Goal: Navigation & Orientation: Find specific page/section

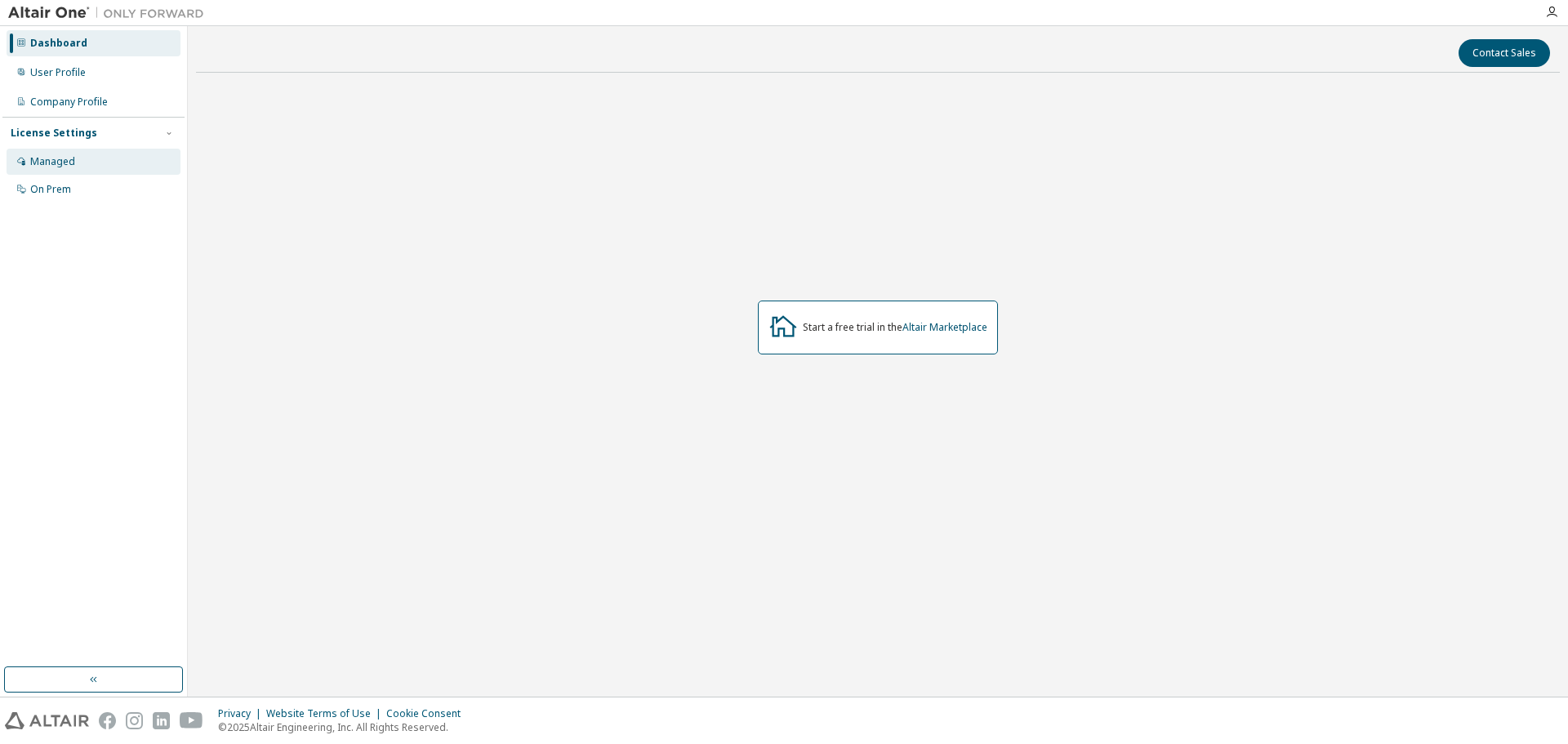
click at [63, 150] on div "Managed" at bounding box center [93, 161] width 174 height 26
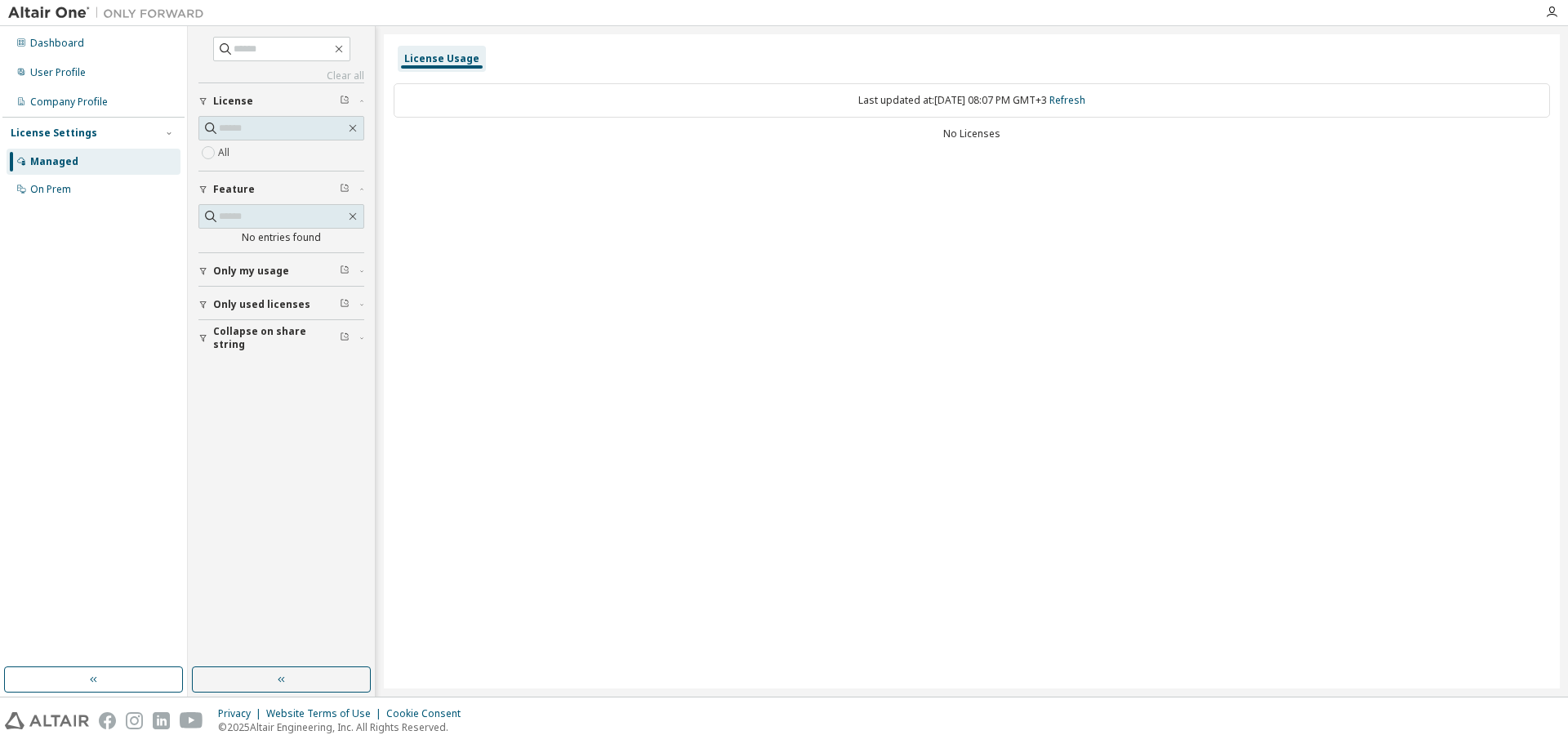
click at [274, 268] on span "Only my usage" at bounding box center [251, 271] width 76 height 14
click at [257, 346] on span "Only used licenses" at bounding box center [262, 352] width 97 height 14
click at [256, 434] on span "Collapse on share string" at bounding box center [276, 432] width 127 height 26
click at [72, 88] on div "Dashboard User Profile Company Profile License Settings Managed On Prem" at bounding box center [94, 116] width 182 height 176
click at [72, 79] on div "User Profile" at bounding box center [93, 72] width 174 height 26
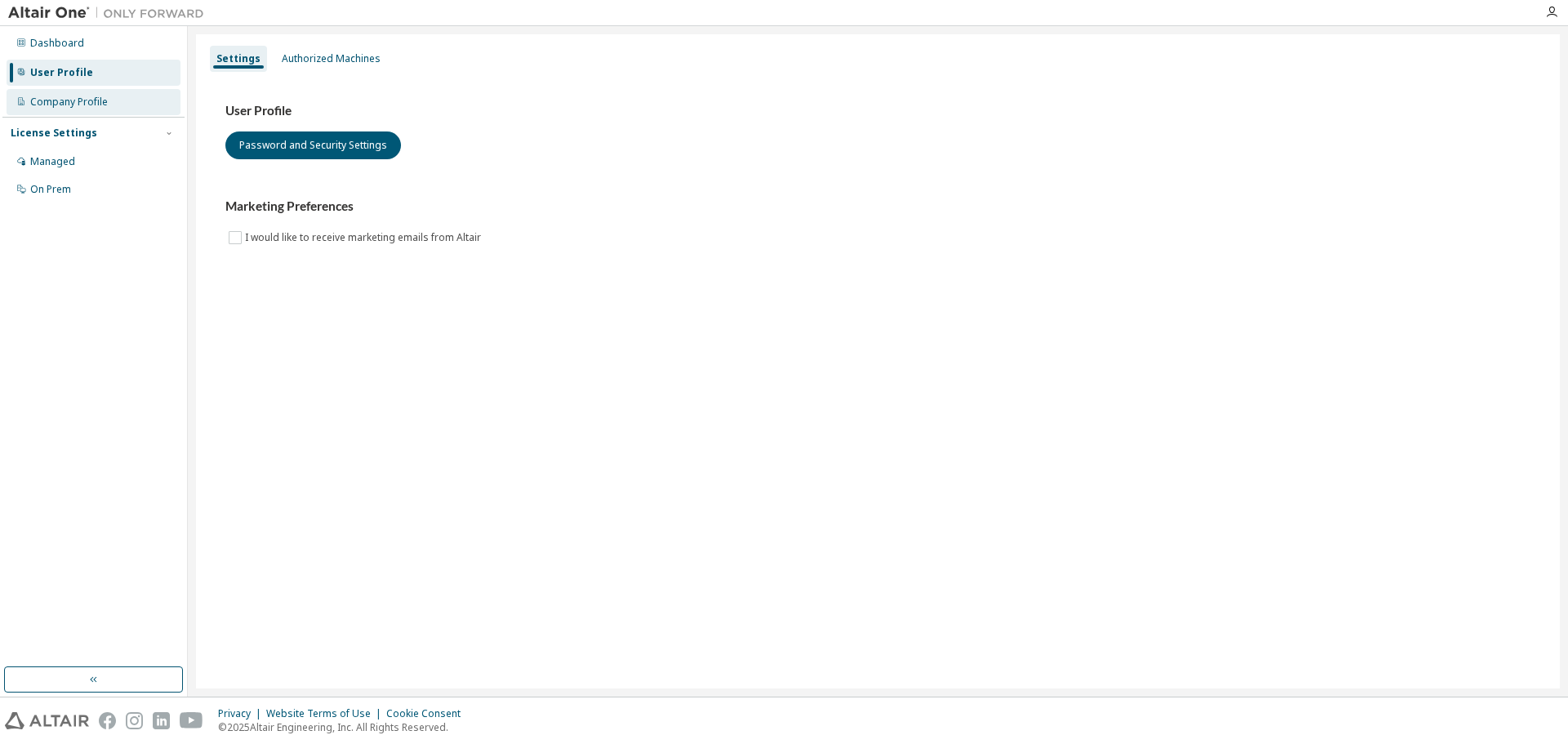
click at [73, 92] on div "Company Profile" at bounding box center [93, 102] width 174 height 26
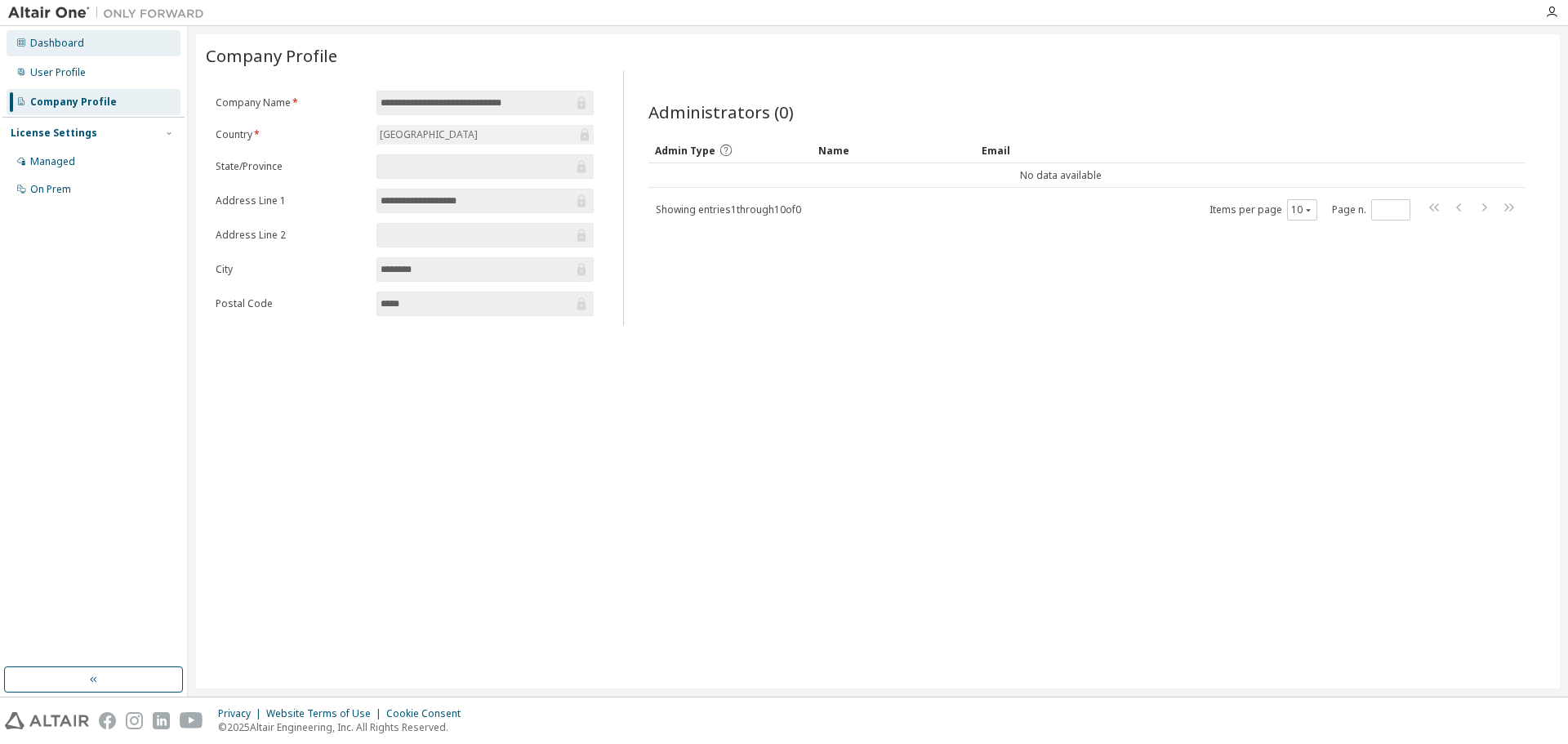
click at [68, 37] on div "Dashboard" at bounding box center [58, 43] width 54 height 14
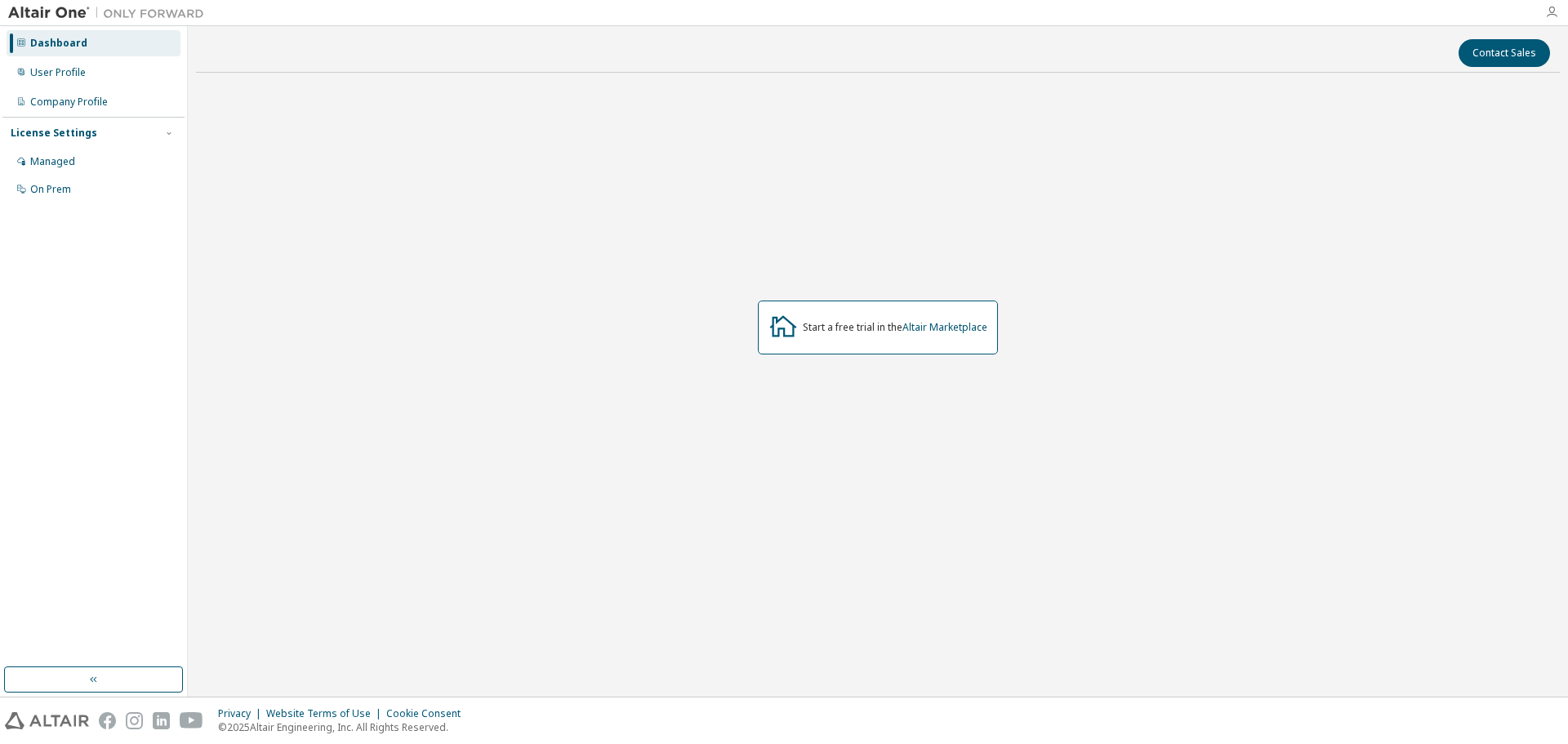
click at [1549, 17] on icon "button" at bounding box center [1552, 12] width 14 height 14
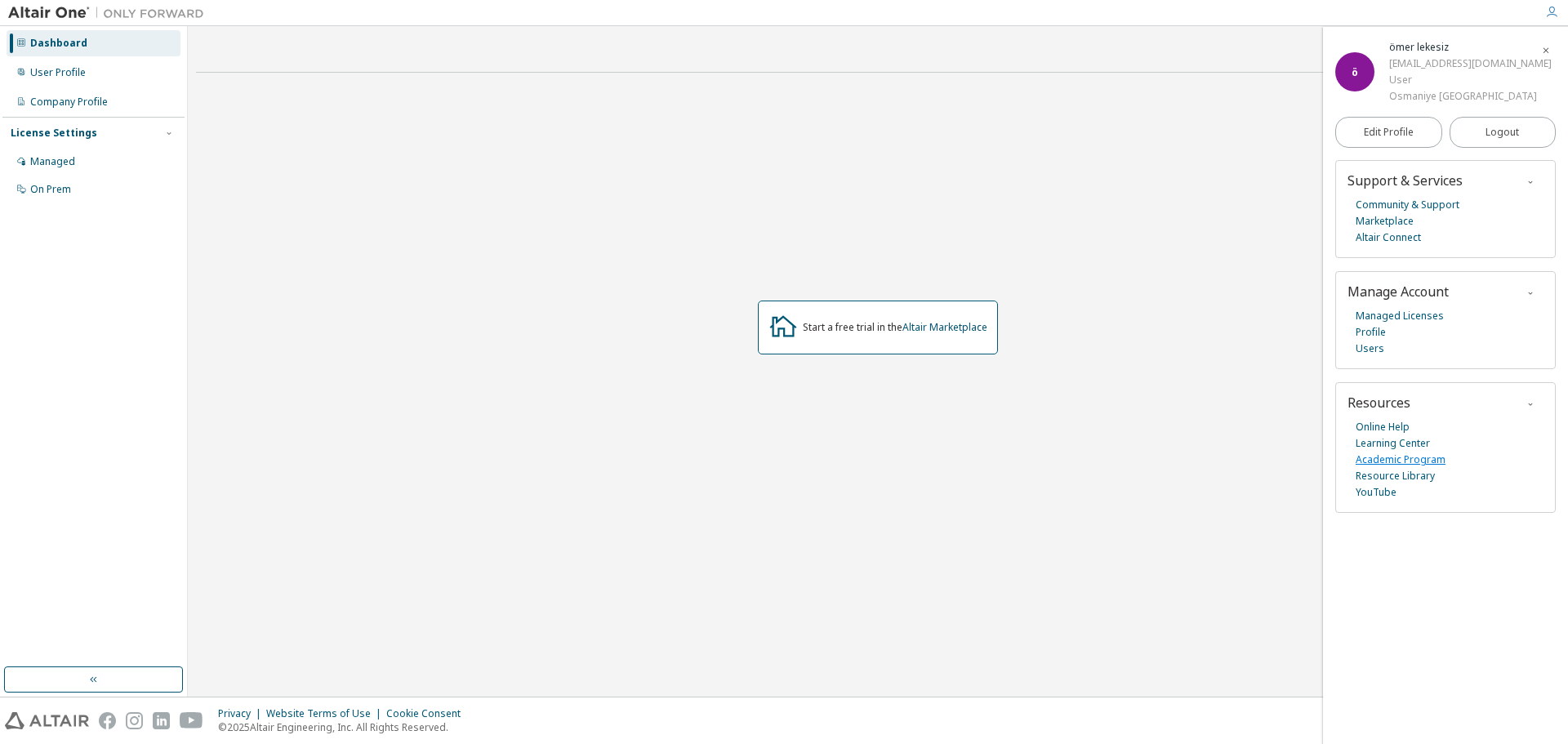
click at [1372, 457] on link "Academic Program" at bounding box center [1400, 459] width 90 height 16
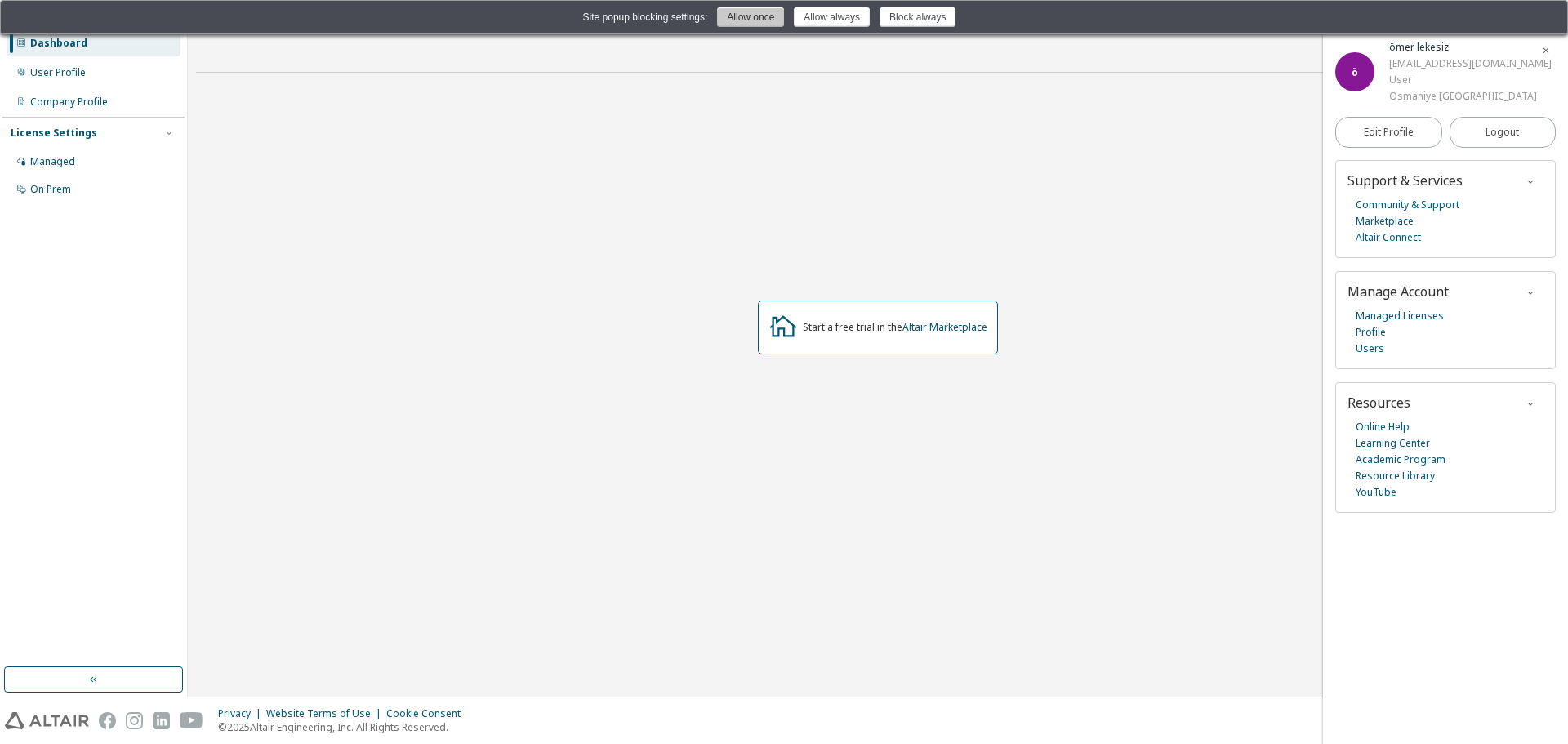
click at [764, 26] on button "Allow once" at bounding box center [750, 17] width 67 height 20
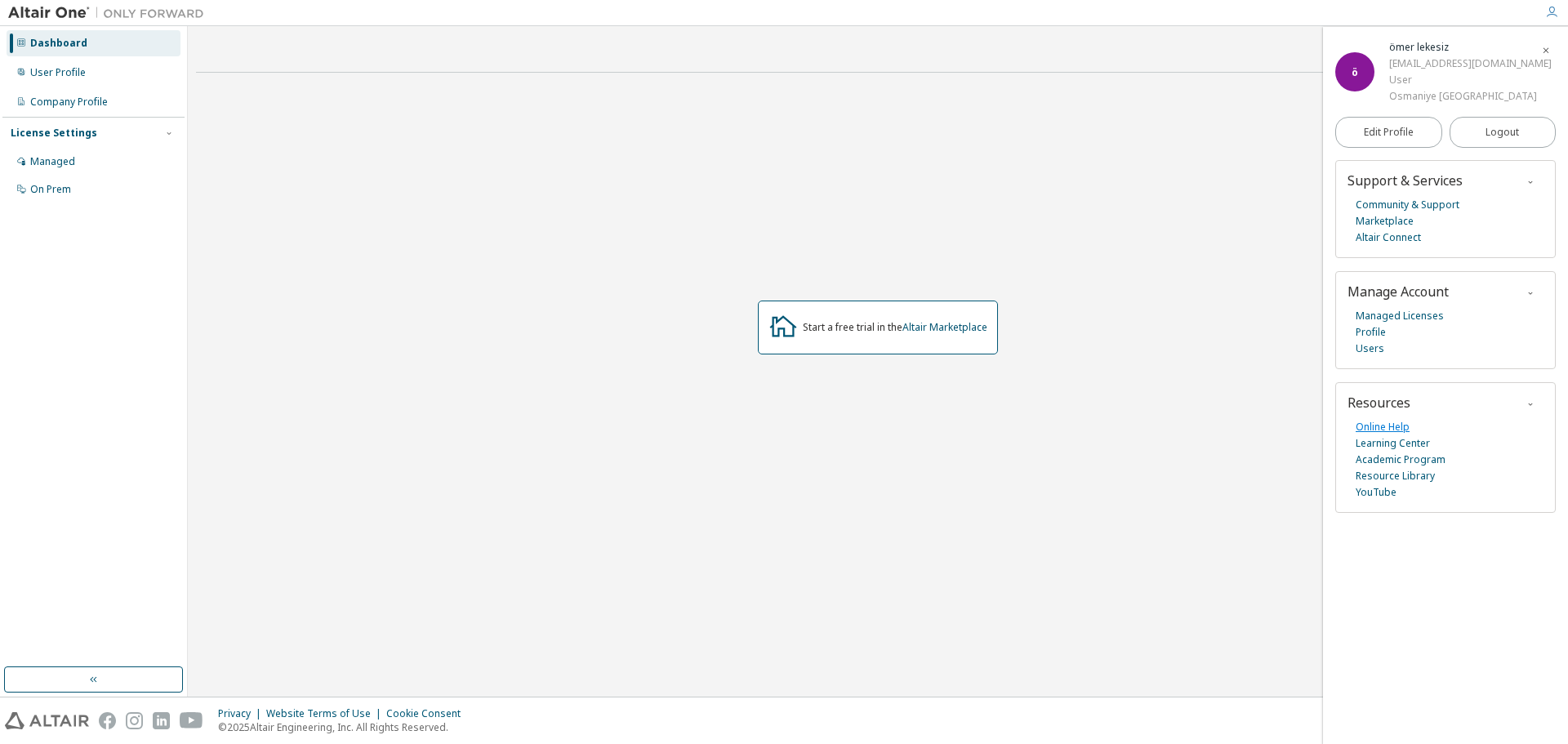
click at [1382, 425] on link "Online Help" at bounding box center [1382, 427] width 54 height 16
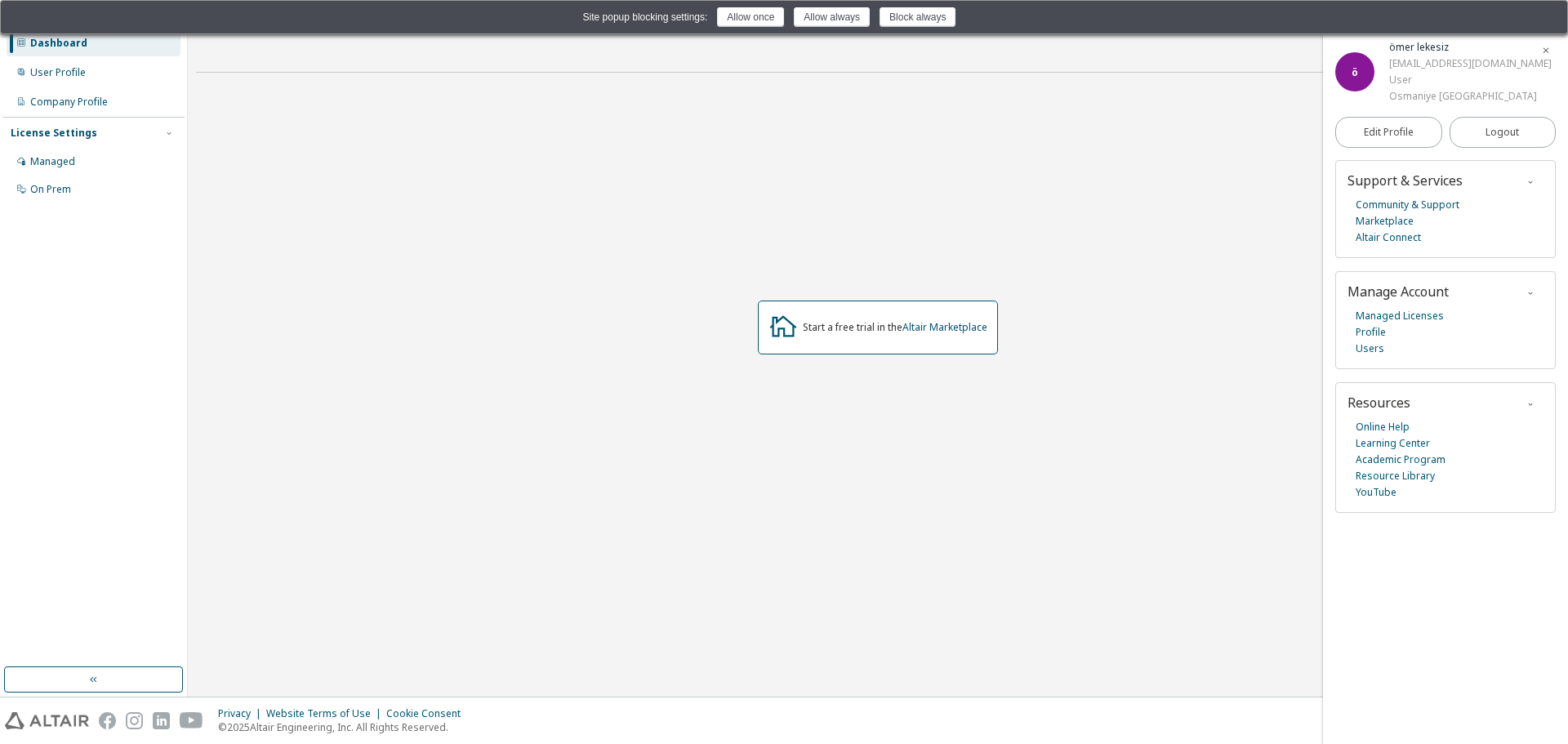
click at [744, 27] on div "Site popup blocking settings: Allow once Allow always Block always" at bounding box center [784, 17] width 1540 height 20
click at [758, 27] on button "Allow once" at bounding box center [750, 17] width 67 height 20
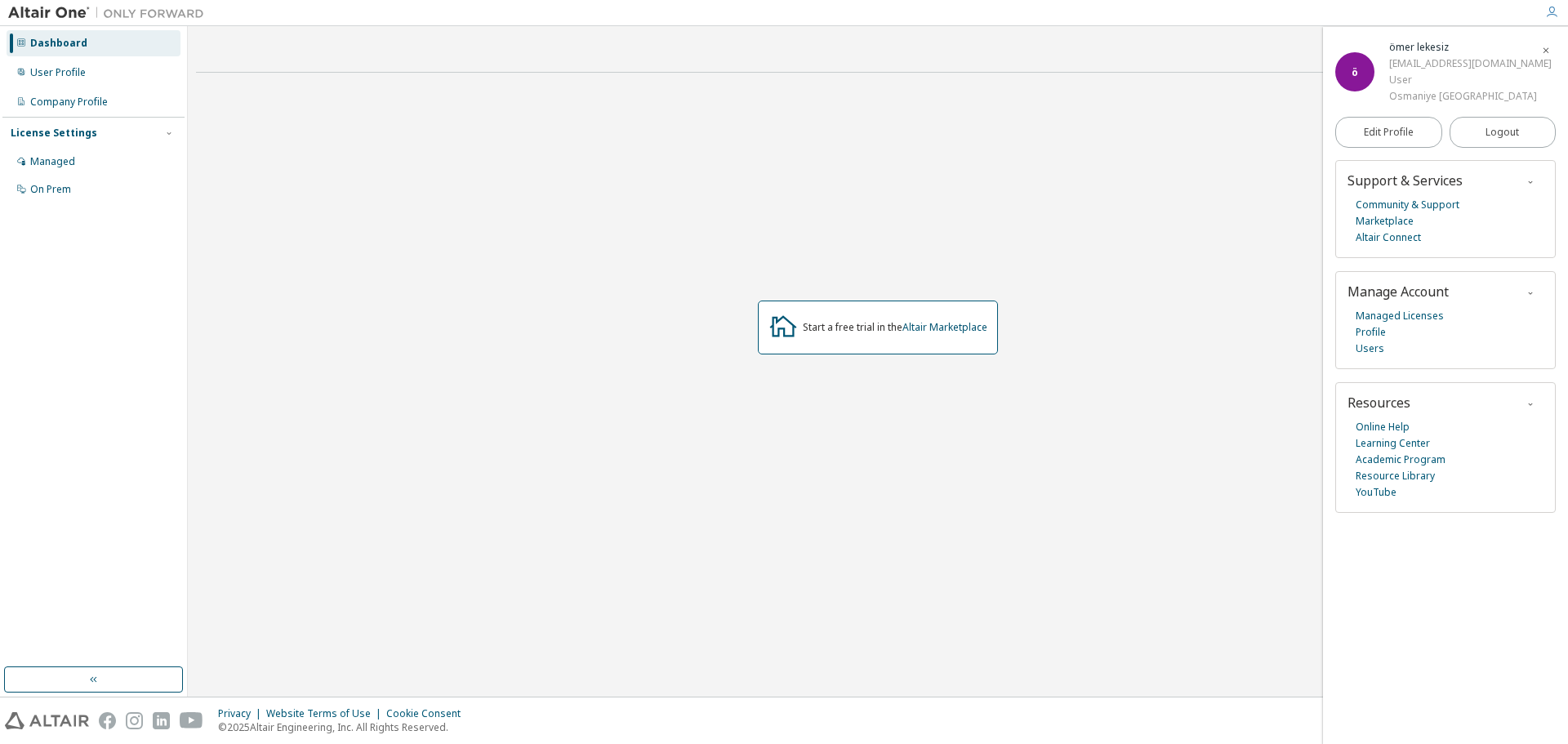
click at [1552, 14] on icon "button" at bounding box center [1552, 12] width 14 height 14
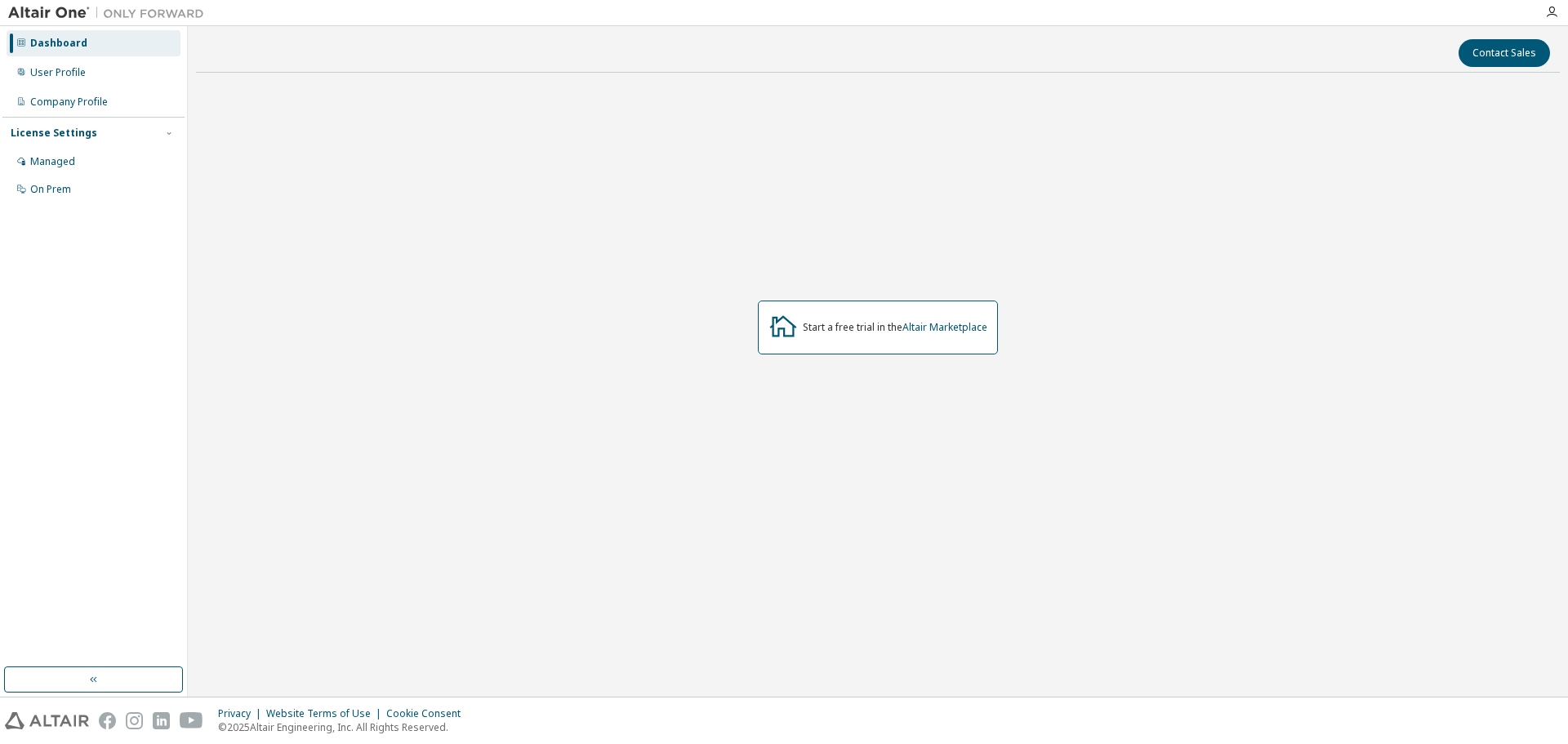
click at [53, 10] on img at bounding box center [110, 13] width 204 height 16
